Goal: Information Seeking & Learning: Learn about a topic

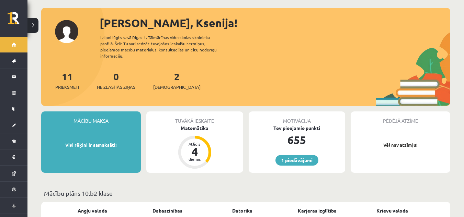
scroll to position [33, 0]
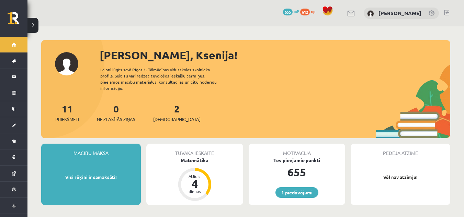
click at [445, 16] on div at bounding box center [446, 13] width 5 height 7
click at [447, 13] on link at bounding box center [446, 12] width 5 height 5
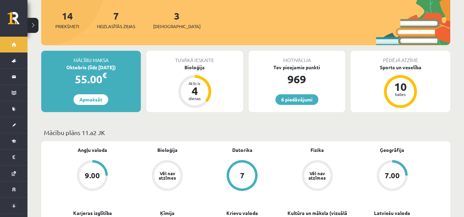
scroll to position [93, 0]
click at [165, 23] on span "[DEMOGRAPHIC_DATA]" at bounding box center [176, 26] width 47 height 7
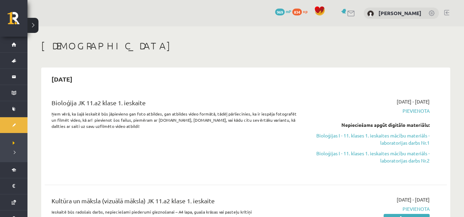
scroll to position [0, 0]
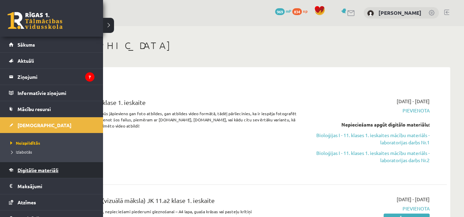
click at [30, 165] on link "Digitālie materiāli" at bounding box center [51, 170] width 85 height 16
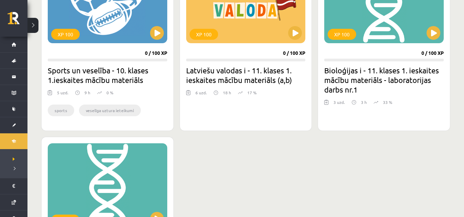
scroll to position [680, 0]
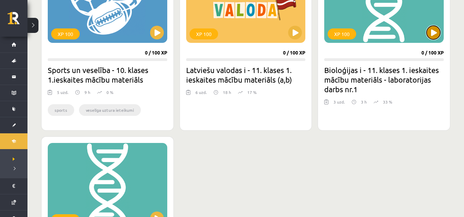
click at [435, 37] on button at bounding box center [433, 33] width 14 height 14
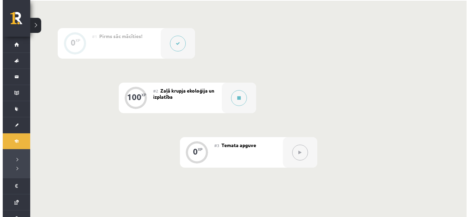
scroll to position [157, 0]
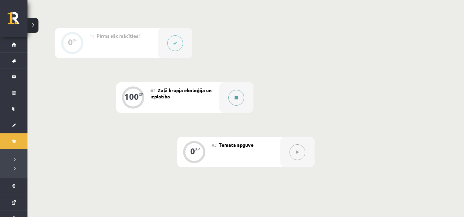
click at [238, 94] on button at bounding box center [236, 98] width 16 height 16
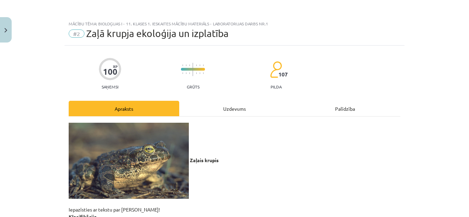
click at [232, 104] on div "Uzdevums" at bounding box center [234, 108] width 111 height 15
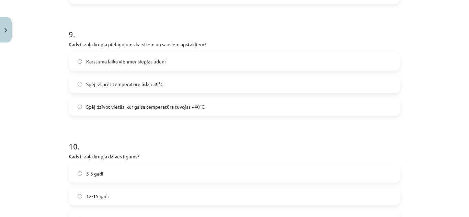
scroll to position [1108, 0]
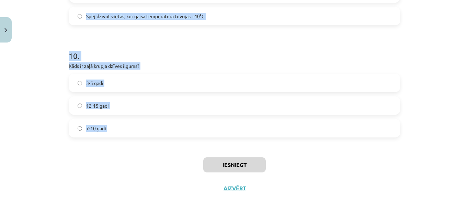
drag, startPoint x: 67, startPoint y: 70, endPoint x: 149, endPoint y: 151, distance: 116.3
copy form "Kāds ir zaļā krupja (Bufotes viridis) dzimumgatavības sasniegšanas laiks? 2 gad…"
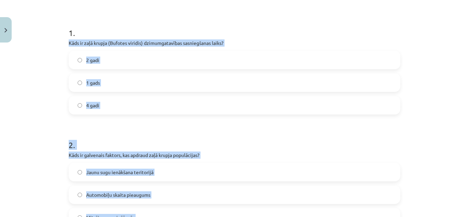
scroll to position [131, 0]
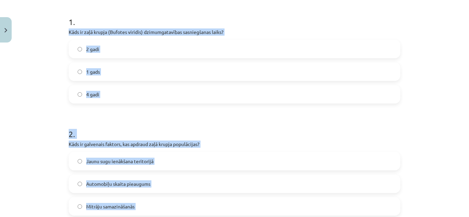
click at [130, 53] on label "2 gadi" at bounding box center [234, 49] width 330 height 17
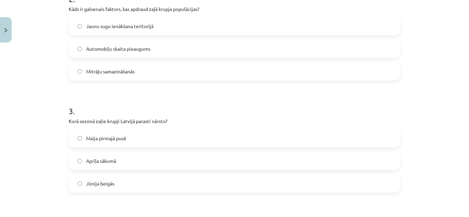
scroll to position [266, 0]
click at [121, 71] on span "Mitrāju samazināšanās" at bounding box center [110, 72] width 48 height 7
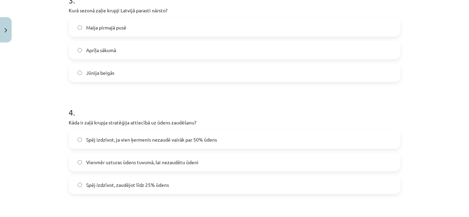
scroll to position [378, 0]
click at [151, 50] on label "Aprīļa sākumā" at bounding box center [234, 49] width 330 height 17
click at [200, 188] on label "Spēj izdzīvot, zaudējot līdz 25% ūdens" at bounding box center [234, 184] width 330 height 17
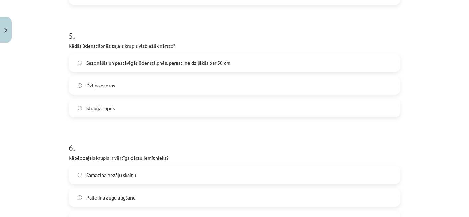
scroll to position [567, 0]
click at [169, 66] on span "Sezonālās un pastāvīgās ūdenstilpnēs, parasti ne dziļākās par 50 cm" at bounding box center [158, 62] width 144 height 7
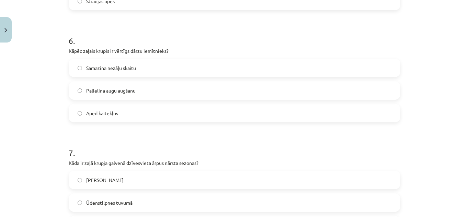
scroll to position [677, 0]
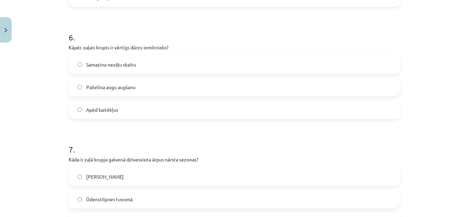
click at [177, 108] on label "Apēd kaitēkļus" at bounding box center [234, 109] width 330 height 17
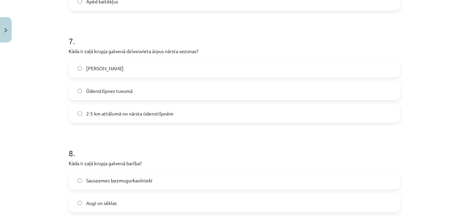
scroll to position [789, 0]
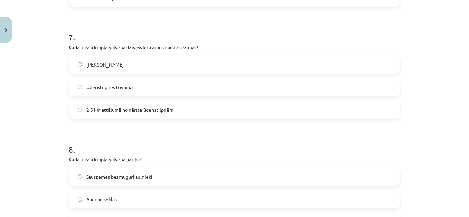
click at [177, 115] on label "2-5 km attālumā no nārsta ūdenstilpnēm" at bounding box center [234, 109] width 330 height 17
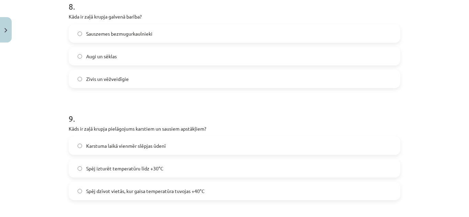
scroll to position [933, 0]
click at [163, 30] on label "Sauszemes bezmugurkaulnieki" at bounding box center [234, 33] width 330 height 17
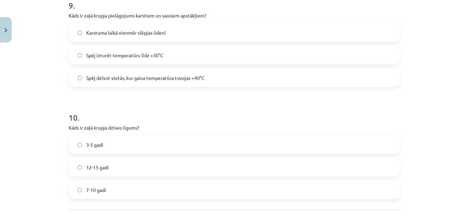
scroll to position [1047, 0]
click at [237, 79] on label "Spēj dzīvot vietās, kur gaisa temperatūra tuvojas +40°C" at bounding box center [234, 77] width 330 height 17
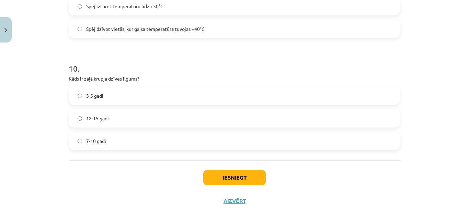
scroll to position [1108, 0]
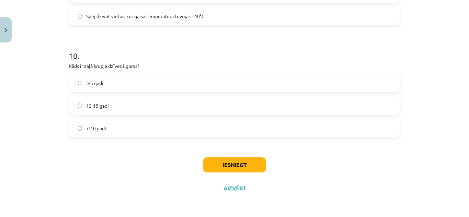
click at [207, 134] on label "7-10 gadi" at bounding box center [234, 128] width 330 height 17
click at [242, 168] on button "Iesniegt" at bounding box center [234, 165] width 62 height 15
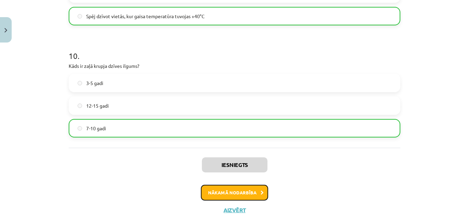
click at [233, 190] on button "Nākamā nodarbība" at bounding box center [234, 193] width 67 height 16
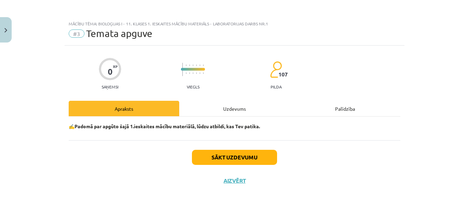
scroll to position [0, 0]
click at [228, 160] on button "Sākt uzdevumu" at bounding box center [234, 157] width 85 height 15
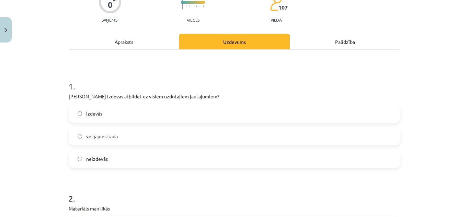
scroll to position [99, 0]
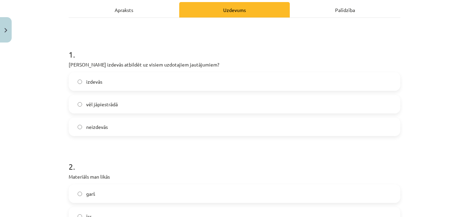
click at [165, 80] on label "izdevās" at bounding box center [234, 81] width 330 height 17
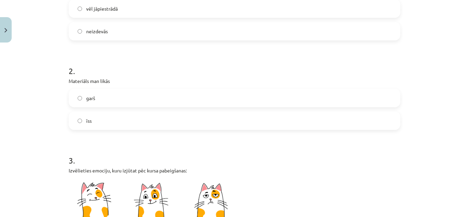
scroll to position [195, 0]
click at [132, 101] on label "garš" at bounding box center [234, 97] width 330 height 17
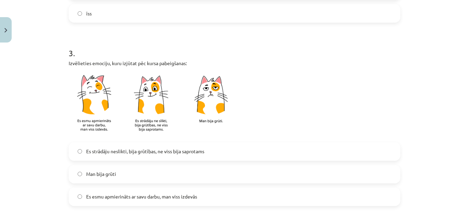
scroll to position [322, 0]
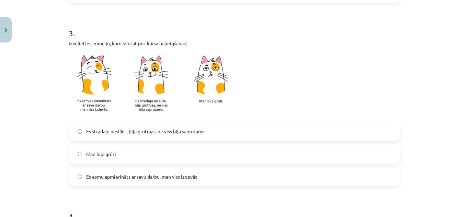
click at [137, 135] on span "Es strādāju neslikti, bija grūtības, ne viss bija saprotams" at bounding box center [145, 131] width 118 height 7
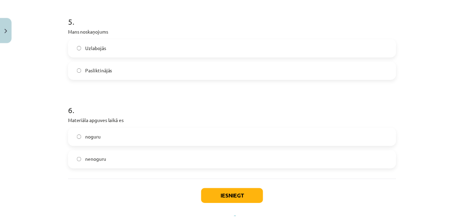
scroll to position [639, 0]
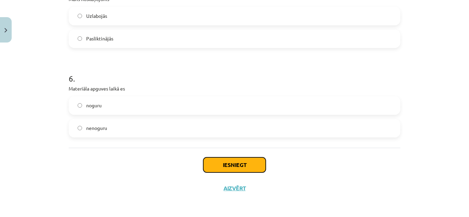
click at [230, 168] on button "Iesniegt" at bounding box center [234, 165] width 62 height 15
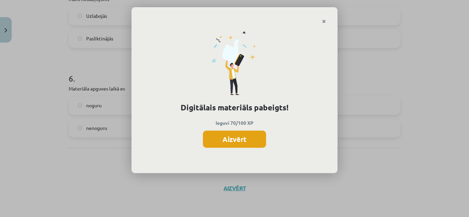
click at [229, 137] on button "Aizvērt" at bounding box center [234, 139] width 63 height 17
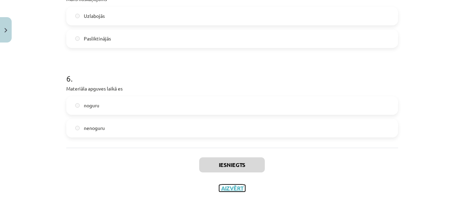
click at [229, 190] on button "Aizvērt" at bounding box center [232, 188] width 26 height 7
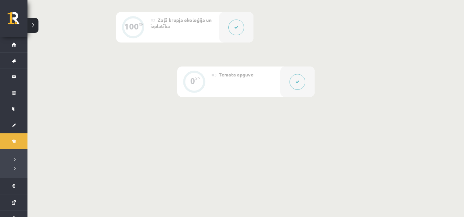
scroll to position [0, 0]
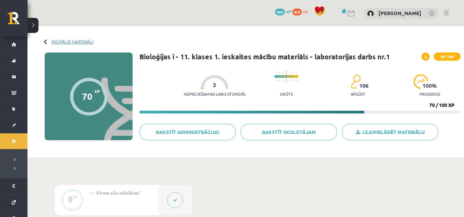
click at [61, 40] on link "Digitālie materiāli" at bounding box center [72, 41] width 42 height 5
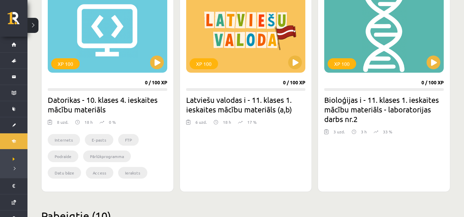
scroll to position [619, 0]
click at [432, 62] on button at bounding box center [433, 62] width 14 height 14
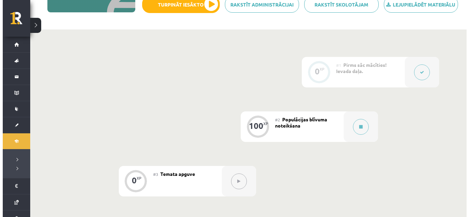
scroll to position [132, 0]
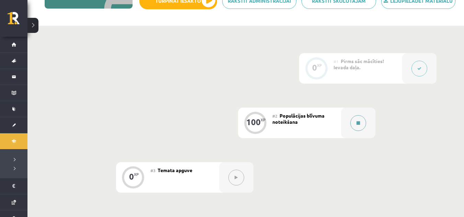
click at [358, 122] on icon at bounding box center [357, 123] width 3 height 4
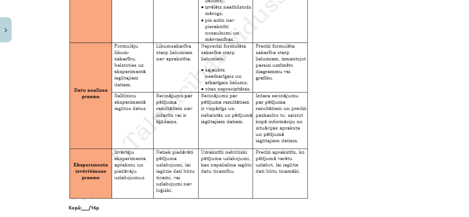
scroll to position [1171, 0]
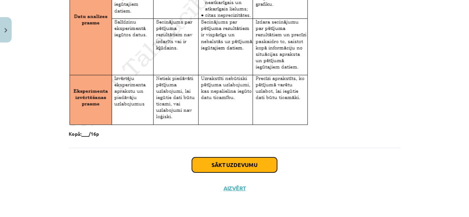
click at [225, 161] on button "Sākt uzdevumu" at bounding box center [234, 165] width 85 height 15
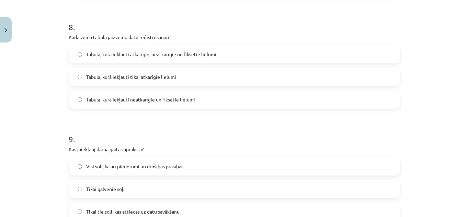
scroll to position [1108, 0]
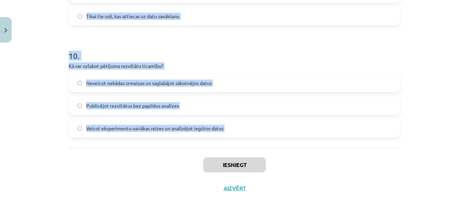
drag, startPoint x: 66, startPoint y: 146, endPoint x: 136, endPoint y: 162, distance: 71.9
copy form "Kas būtu jādara, ja eksperimentā iegūtie dati neatbilst sākotnējām gaidām? Neuz…"
click at [235, 130] on label "Veicot eksperimentu vairākas reizes un analizējot iegūtos datus" at bounding box center [234, 128] width 330 height 17
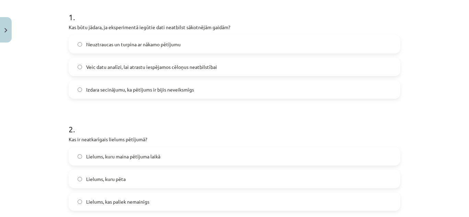
scroll to position [154, 0]
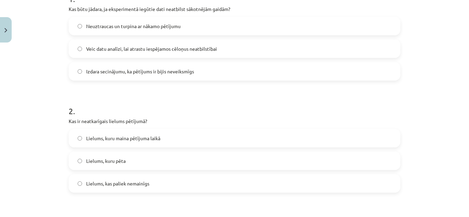
click at [199, 46] on span "Veic datu analīzi, lai atrastu iespējamos cēloņus neatbilstībai" at bounding box center [151, 48] width 131 height 7
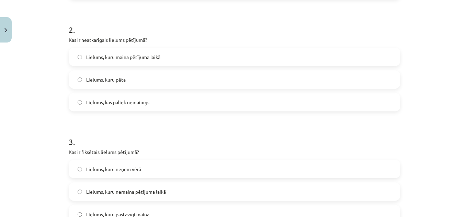
scroll to position [236, 0]
click at [210, 50] on label "Lielums, kuru maina pētījuma laikā" at bounding box center [234, 56] width 330 height 17
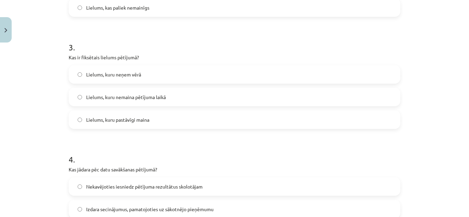
scroll to position [334, 0]
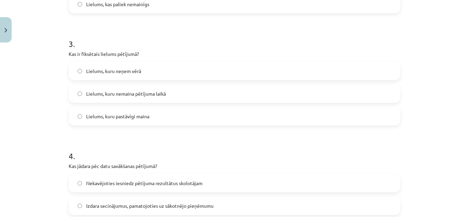
click at [161, 92] on span "Lielums, kuru nemaina pētījuma laikā" at bounding box center [126, 93] width 80 height 7
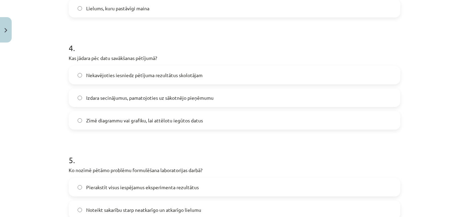
scroll to position [445, 0]
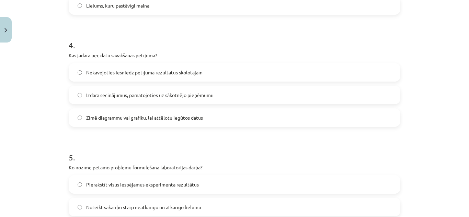
drag, startPoint x: 216, startPoint y: 118, endPoint x: 187, endPoint y: 117, distance: 28.9
click at [187, 117] on span "Zīmē diagrammu vai grafiku, lai attēlotu iegūtos datus" at bounding box center [144, 117] width 117 height 7
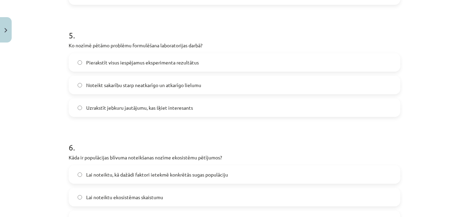
scroll to position [567, 0]
click at [245, 84] on label "Noteikt sakarību starp neatkarīgo un atkarīgo lielumu" at bounding box center [234, 84] width 330 height 17
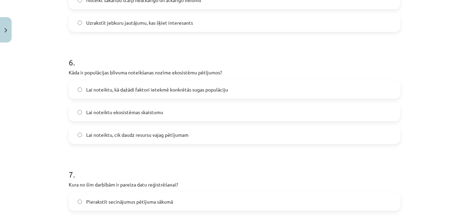
scroll to position [654, 0]
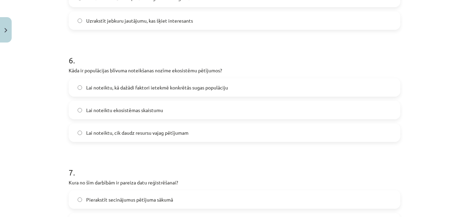
click at [239, 89] on label "Lai noteiktu, kā dažādi faktori ietekmē konkrētās sugas populāciju" at bounding box center [234, 87] width 330 height 17
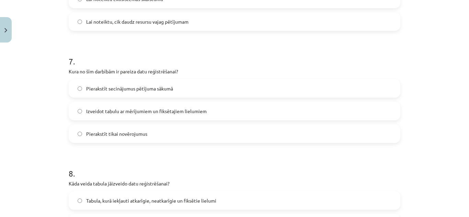
scroll to position [766, 0]
click at [229, 106] on label "Izveidot tabulu ar mērījumiem un fiksētajiem lielumiem" at bounding box center [234, 110] width 330 height 17
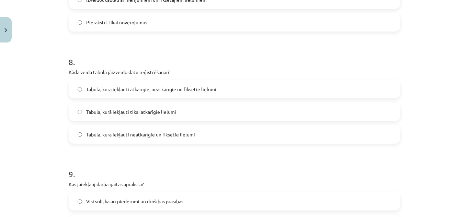
scroll to position [878, 0]
click at [207, 89] on span "Tabula, kurā iekļauti atkarīgie, neatkarīgie un fiksētie lielumi" at bounding box center [151, 88] width 130 height 7
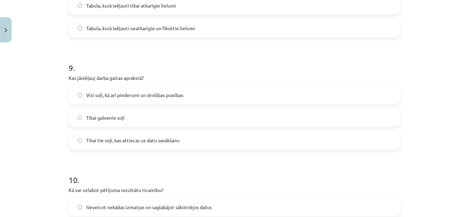
scroll to position [994, 0]
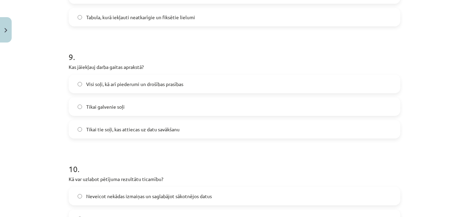
click at [214, 83] on label "Visi soļi, kā arī piederumi un drošības prasības" at bounding box center [234, 84] width 330 height 17
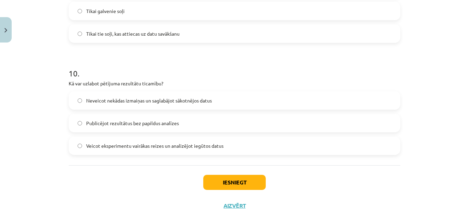
scroll to position [1090, 0]
click at [221, 179] on button "Iesniegt" at bounding box center [234, 182] width 62 height 15
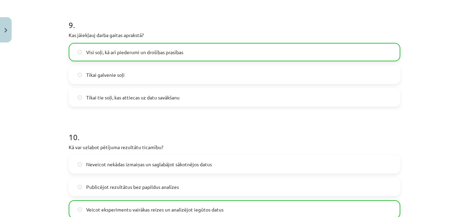
scroll to position [1130, 0]
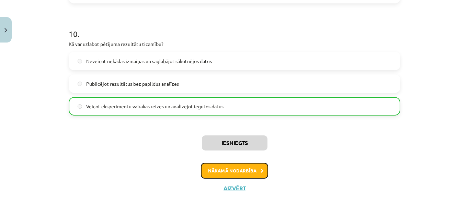
click at [219, 172] on button "Nākamā nodarbība" at bounding box center [234, 171] width 67 height 16
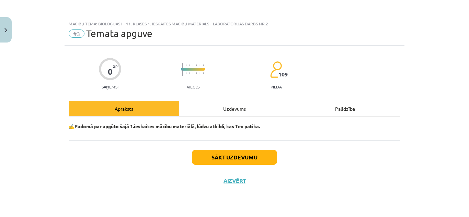
scroll to position [0, 0]
click at [227, 152] on button "Sākt uzdevumu" at bounding box center [234, 157] width 85 height 15
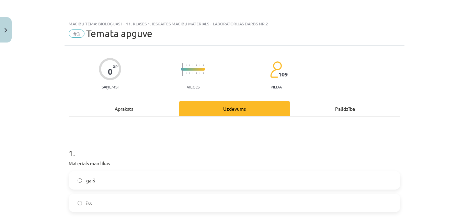
click at [178, 182] on label "garš" at bounding box center [234, 180] width 330 height 17
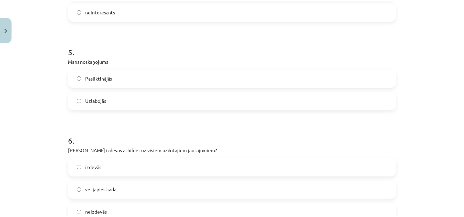
scroll to position [639, 0]
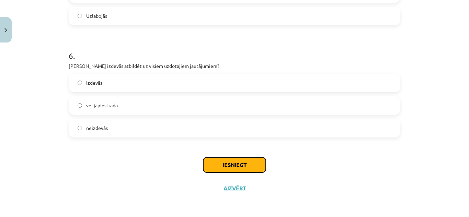
click at [241, 161] on button "Iesniegt" at bounding box center [234, 165] width 62 height 15
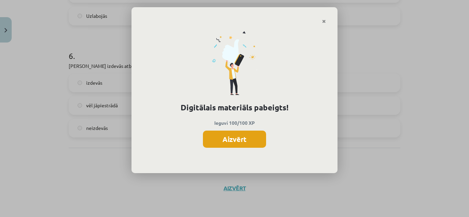
click at [234, 138] on button "Aizvērt" at bounding box center [234, 139] width 63 height 17
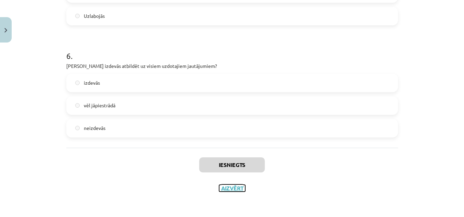
click at [230, 189] on button "Aizvērt" at bounding box center [232, 188] width 26 height 7
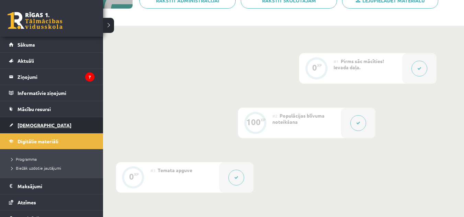
click at [35, 120] on link "[DEMOGRAPHIC_DATA]" at bounding box center [51, 125] width 85 height 16
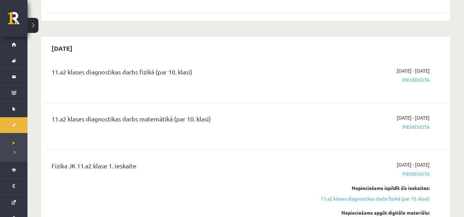
scroll to position [352, 0]
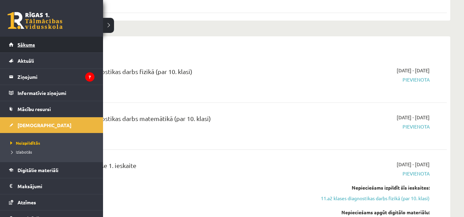
click at [36, 42] on link "Sākums" at bounding box center [51, 45] width 85 height 16
